Goal: Check status: Check status

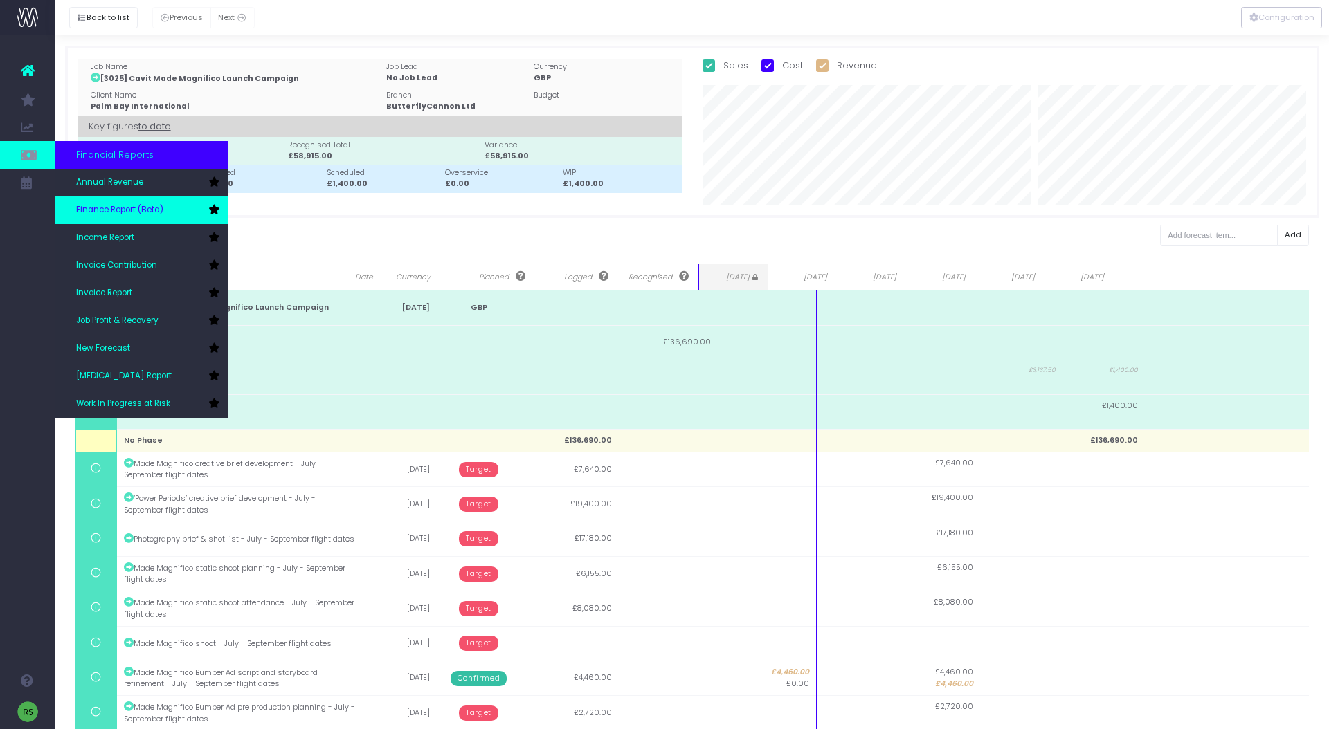
click at [131, 201] on link "Finance Report (Beta)" at bounding box center [141, 211] width 173 height 28
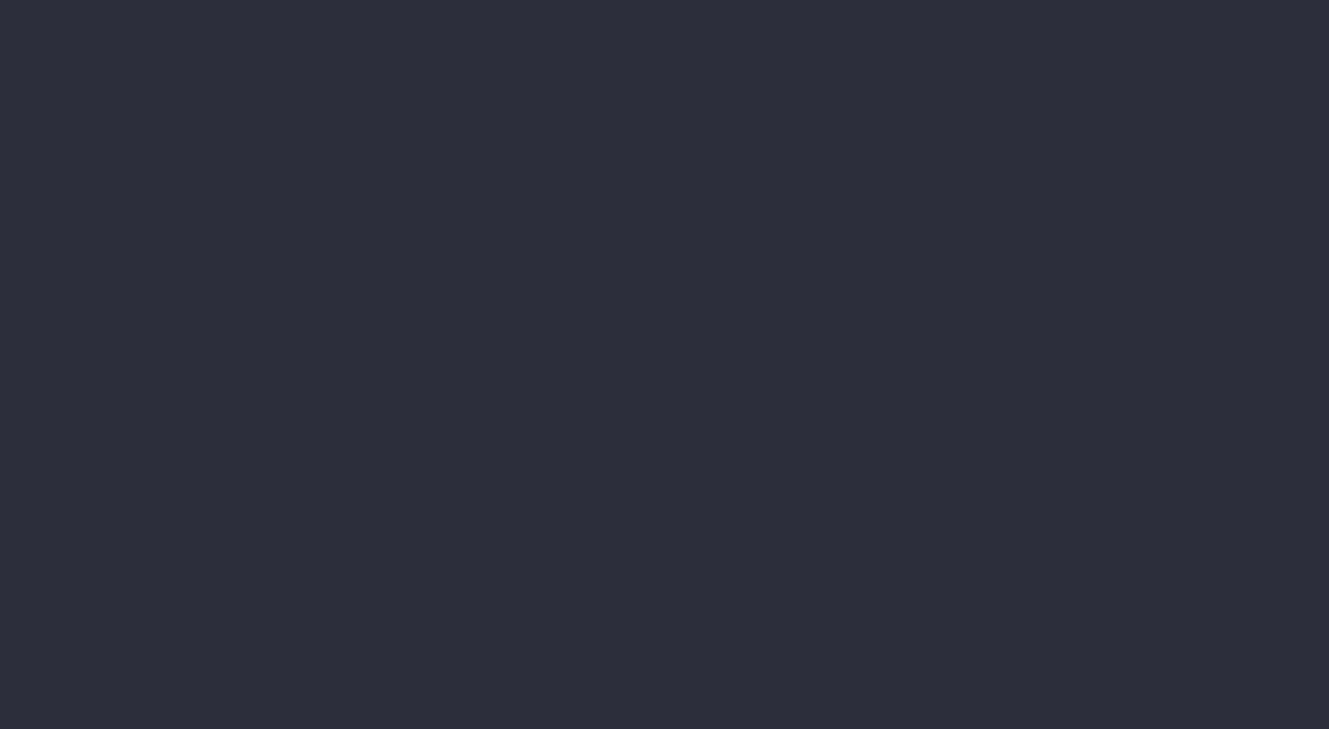
select select "finances"
select select "job"
select select "billing"
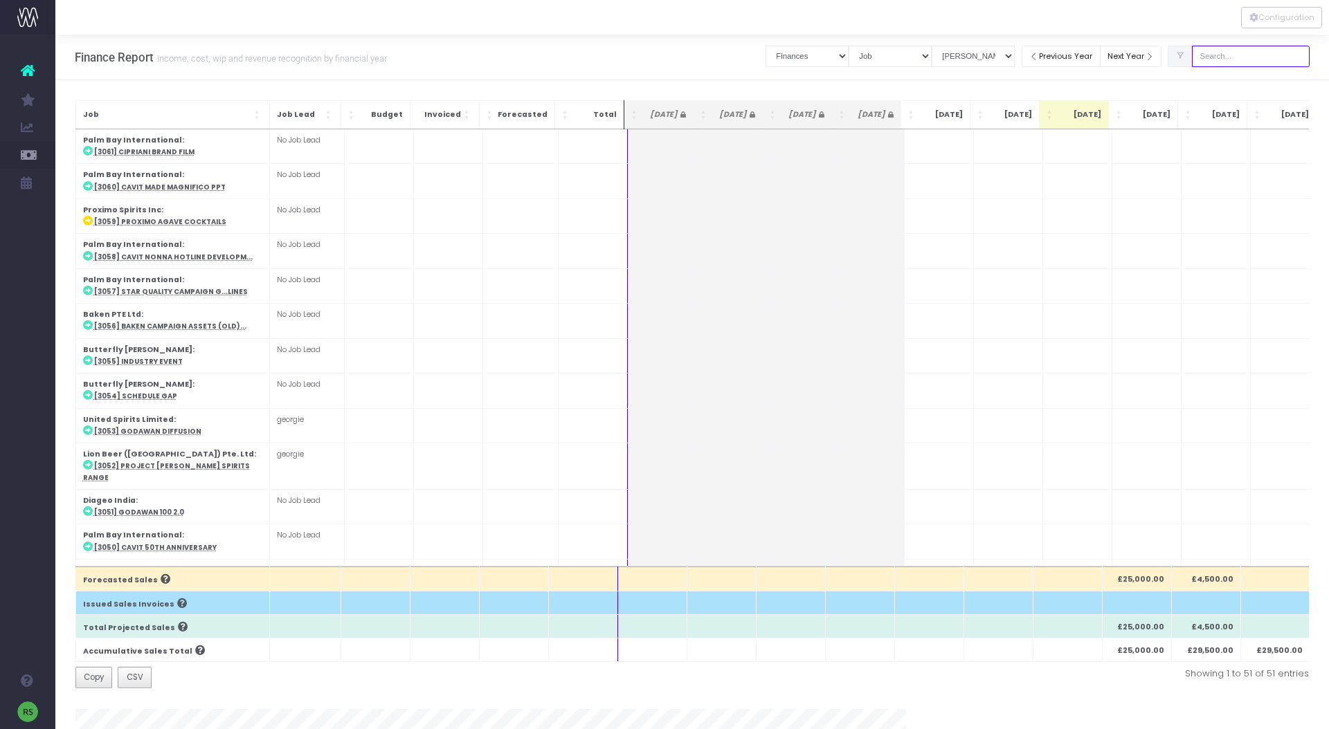
click at [1239, 55] on input "text" at bounding box center [1251, 56] width 118 height 21
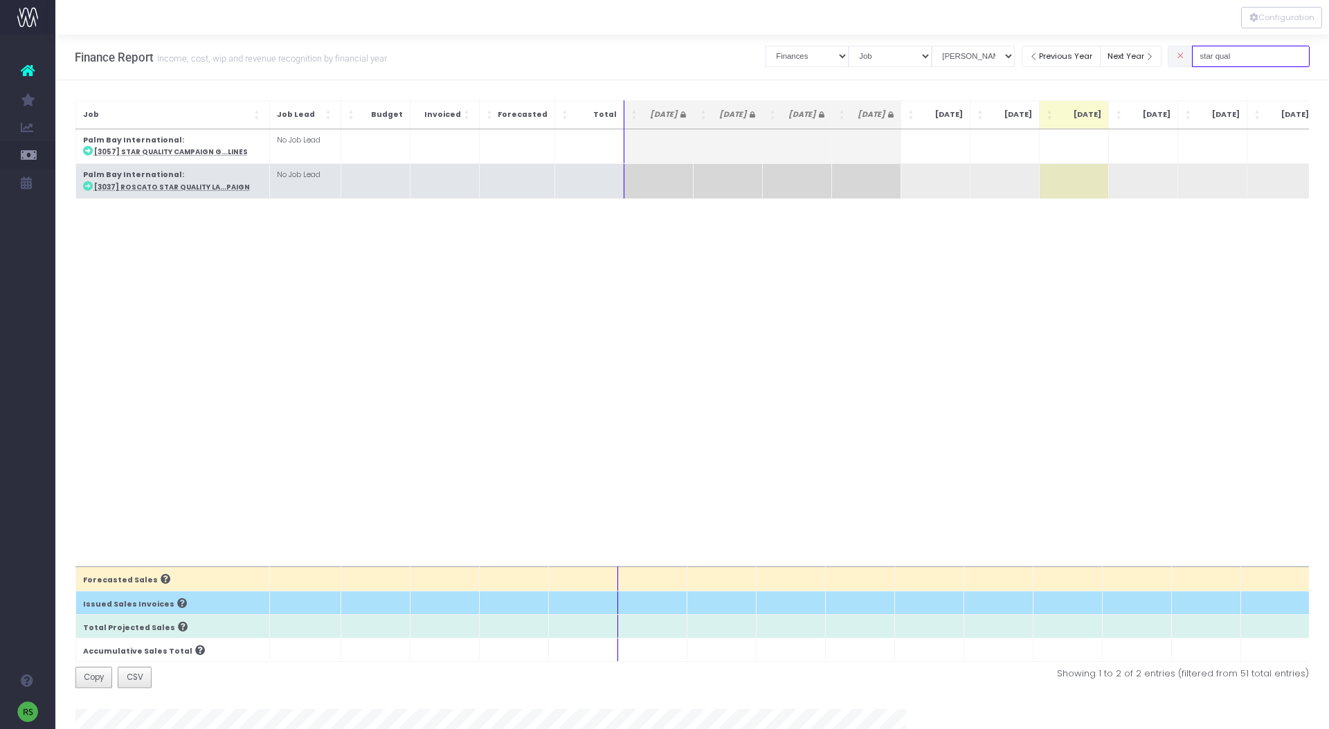
type input "star qual"
click at [187, 189] on abbr "[3037] Roscato Star Quality La...paign" at bounding box center [172, 187] width 156 height 9
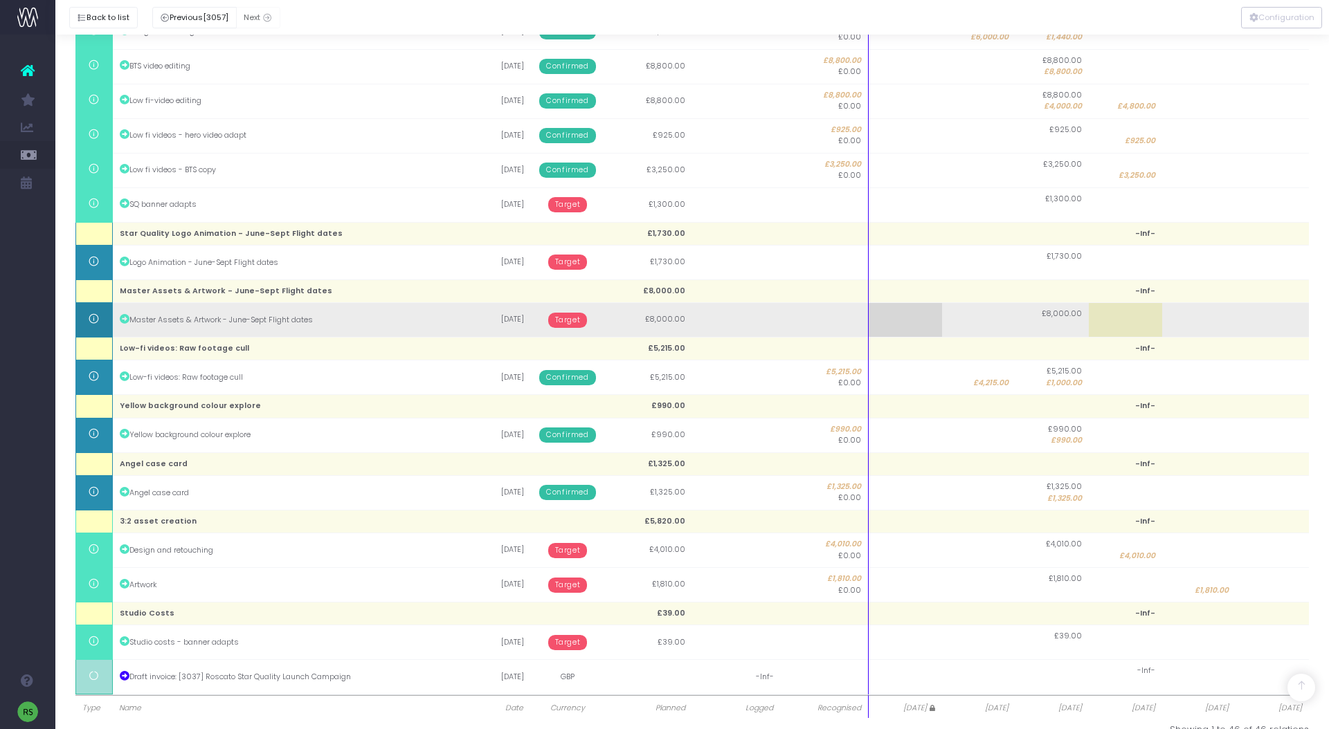
scroll to position [1017, 0]
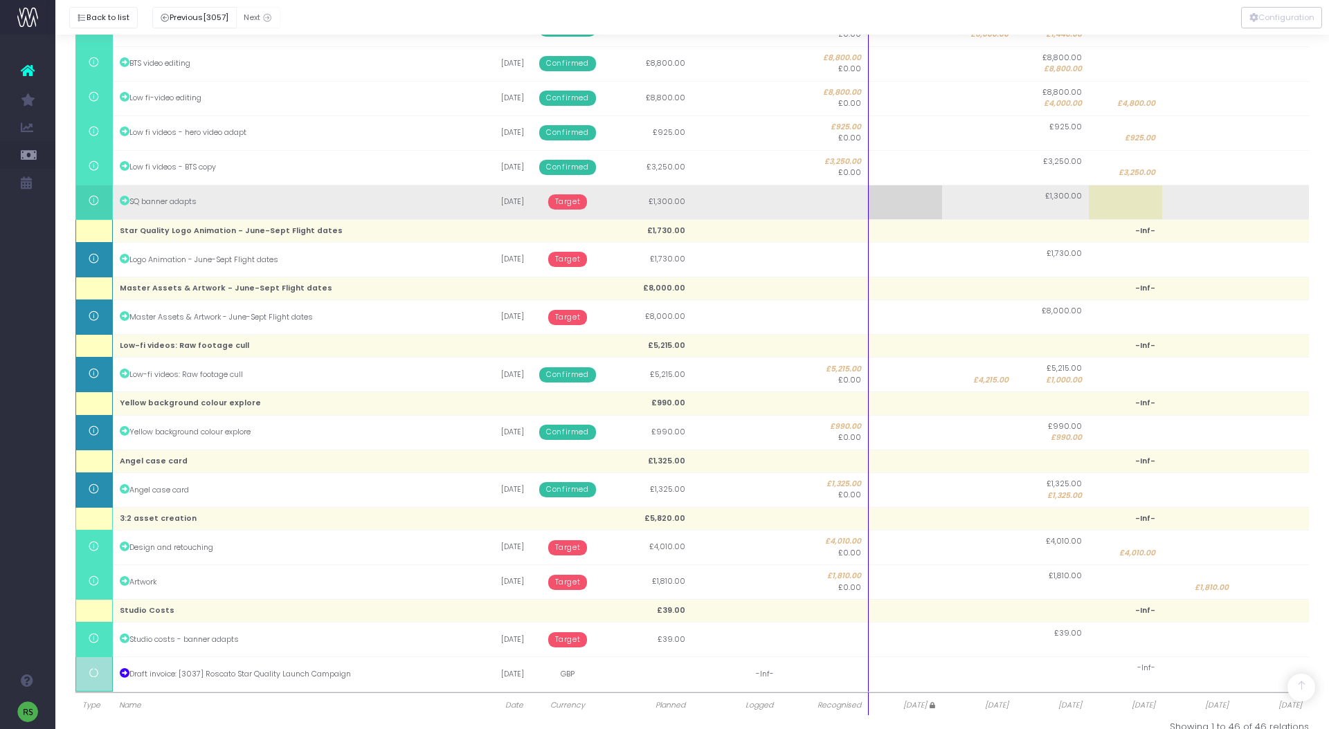
click at [1142, 204] on td at bounding box center [1125, 202] width 73 height 35
type input "1300"
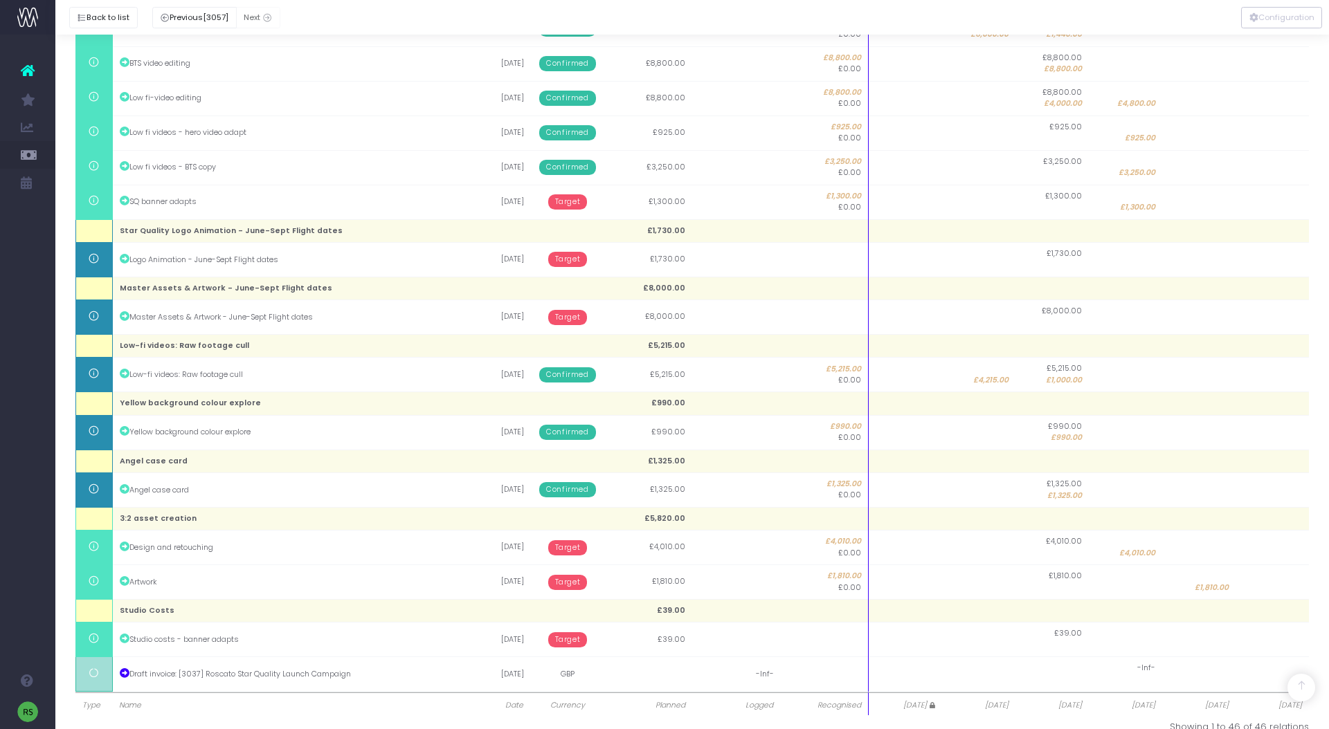
drag, startPoint x: 570, startPoint y: 203, endPoint x: 590, endPoint y: 252, distance: 53.1
click at [570, 203] on span "Target" at bounding box center [567, 201] width 39 height 15
click at [640, 300] on span "Confirmed" at bounding box center [636, 298] width 56 height 15
